Goal: Book appointment/travel/reservation

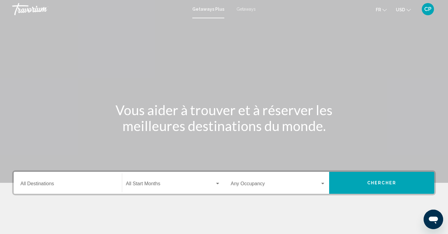
click at [42, 185] on input "Destination All Destinations" at bounding box center [67, 184] width 95 height 5
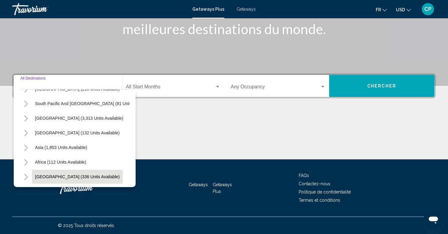
scroll to position [97, 0]
click at [44, 178] on span "[GEOGRAPHIC_DATA] (336 units available)" at bounding box center [77, 176] width 85 height 5
type input "**********"
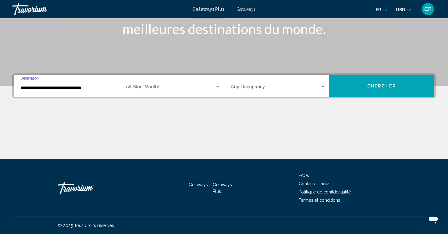
click at [375, 82] on button "Chercher" at bounding box center [381, 86] width 105 height 22
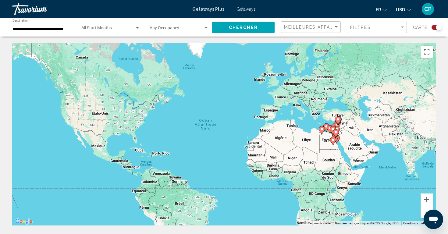
click at [343, 132] on div "Pour activer le glissement avec le clavier, appuyez sur Alt+Entrée. Une fois ce…" at bounding box center [223, 134] width 423 height 183
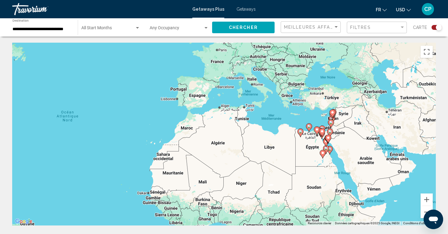
click at [343, 132] on div "Pour activer le glissement avec le clavier, appuyez sur Alt+Entrée. Une fois ce…" at bounding box center [223, 134] width 423 height 183
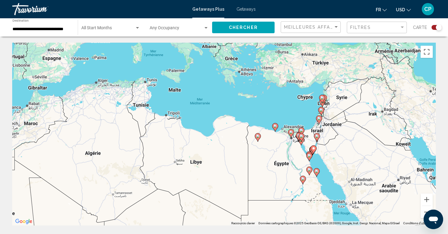
click at [343, 132] on div "Pour activer le glissement avec le clavier, appuyez sur Alt+Entrée. Une fois ce…" at bounding box center [223, 134] width 423 height 183
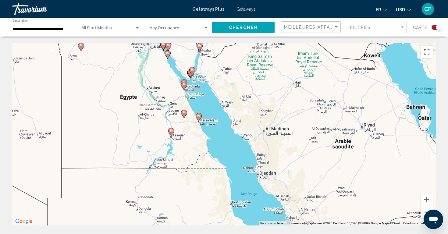
drag, startPoint x: 307, startPoint y: 164, endPoint x: 216, endPoint y: 63, distance: 135.4
click at [216, 63] on div "Pour activer le glissement avec le clavier, appuyez sur Alt+Entrée. Une fois ce…" at bounding box center [223, 134] width 423 height 183
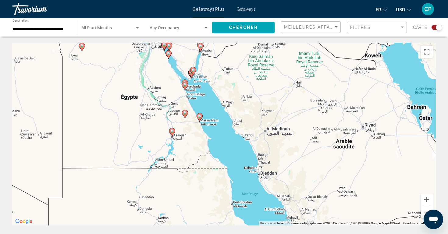
click at [60, 28] on input "**********" at bounding box center [41, 29] width 59 height 5
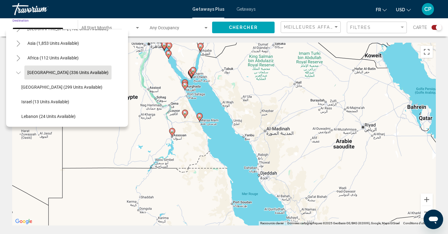
scroll to position [142, 0]
click at [19, 57] on icon "Toggle Africa (112 units available)" at bounding box center [18, 58] width 3 height 6
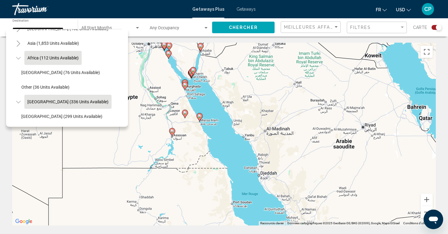
click at [30, 62] on button "Africa (112 units available)" at bounding box center [52, 58] width 57 height 14
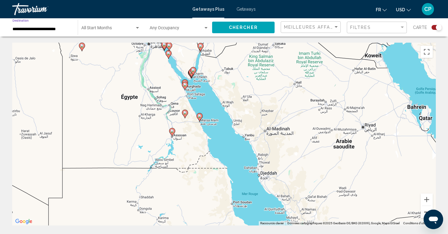
click at [423, 209] on button "Zoom arrière" at bounding box center [426, 212] width 12 height 12
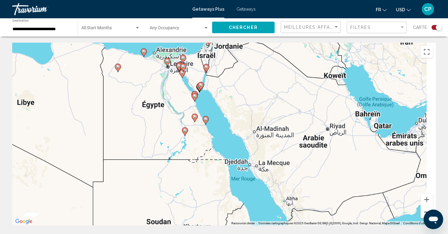
click at [423, 209] on button "Zoom arrière" at bounding box center [426, 212] width 12 height 12
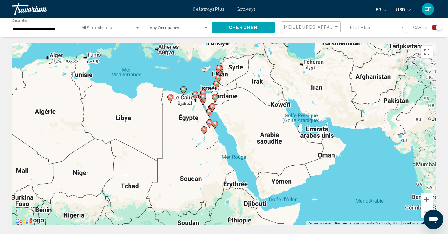
click at [423, 209] on button "Zoom arrière" at bounding box center [426, 212] width 12 height 12
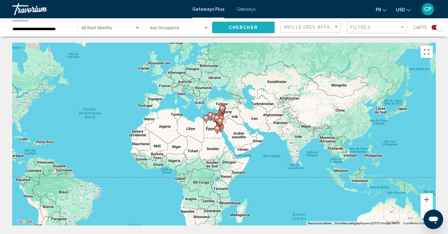
click at [221, 29] on button "Chercher" at bounding box center [243, 27] width 62 height 11
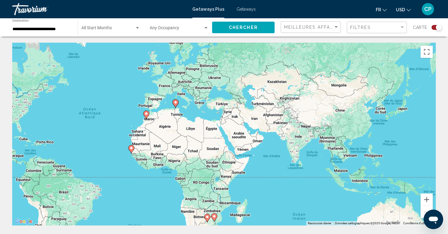
click at [27, 32] on div "**********" at bounding box center [41, 27] width 59 height 17
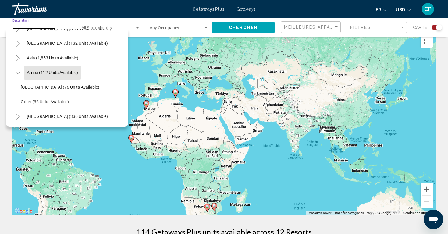
scroll to position [21, 0]
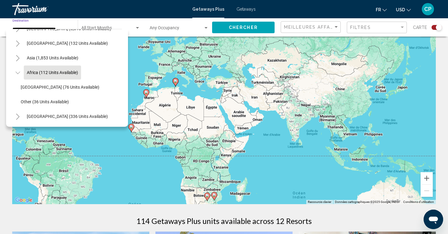
click at [19, 72] on icon "Toggle Africa (112 units available)" at bounding box center [17, 73] width 5 height 2
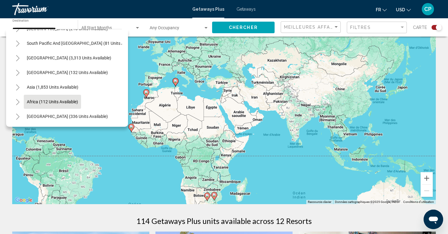
click at [19, 114] on icon "Toggle Middle East (336 units available)" at bounding box center [18, 117] width 5 height 6
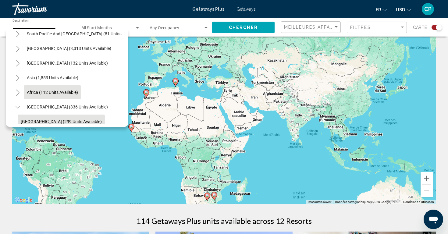
scroll to position [105, 1]
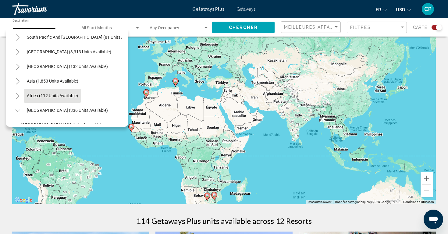
click at [19, 80] on icon "Toggle Asia (1,853 units available)" at bounding box center [18, 81] width 5 height 6
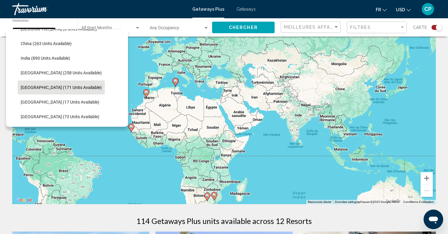
scroll to position [187, 1]
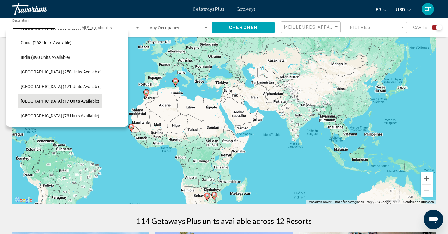
click at [23, 100] on span "[GEOGRAPHIC_DATA] (17 units available)" at bounding box center [60, 101] width 79 height 5
type input "**********"
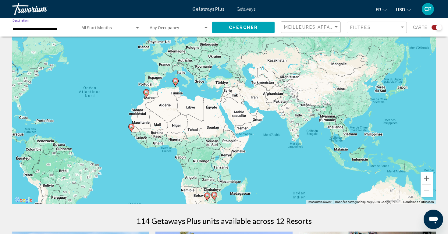
click at [225, 28] on button "Chercher" at bounding box center [243, 27] width 62 height 11
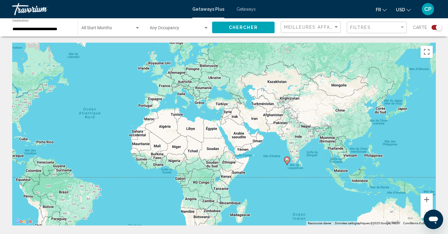
click at [287, 160] on image "Main content" at bounding box center [287, 160] width 4 height 4
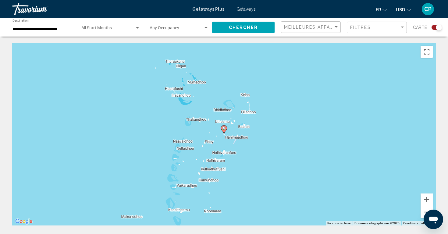
click at [225, 130] on icon "Main content" at bounding box center [223, 129] width 5 height 8
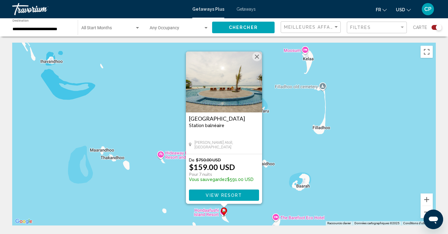
click at [223, 90] on img "Main content" at bounding box center [224, 81] width 76 height 61
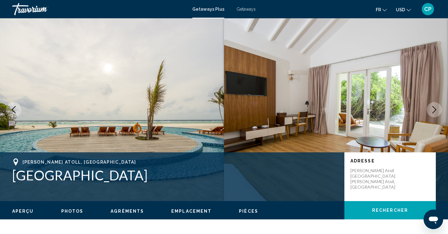
scroll to position [146, 0]
